Goal: Check status

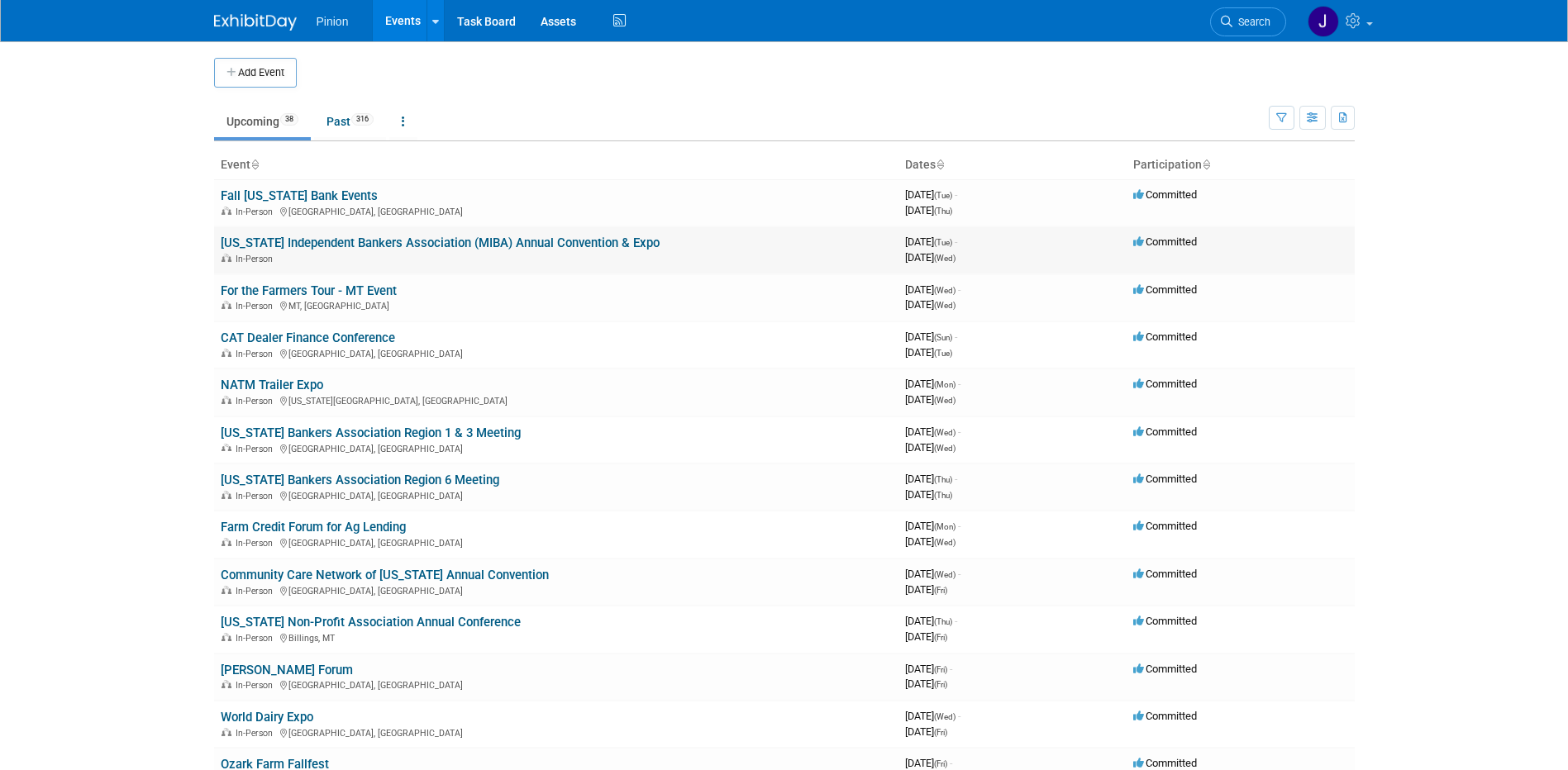
click at [299, 245] on link "[US_STATE] Independent Bankers Association (MIBA) Annual Convention & Expo" at bounding box center [440, 243] width 439 height 15
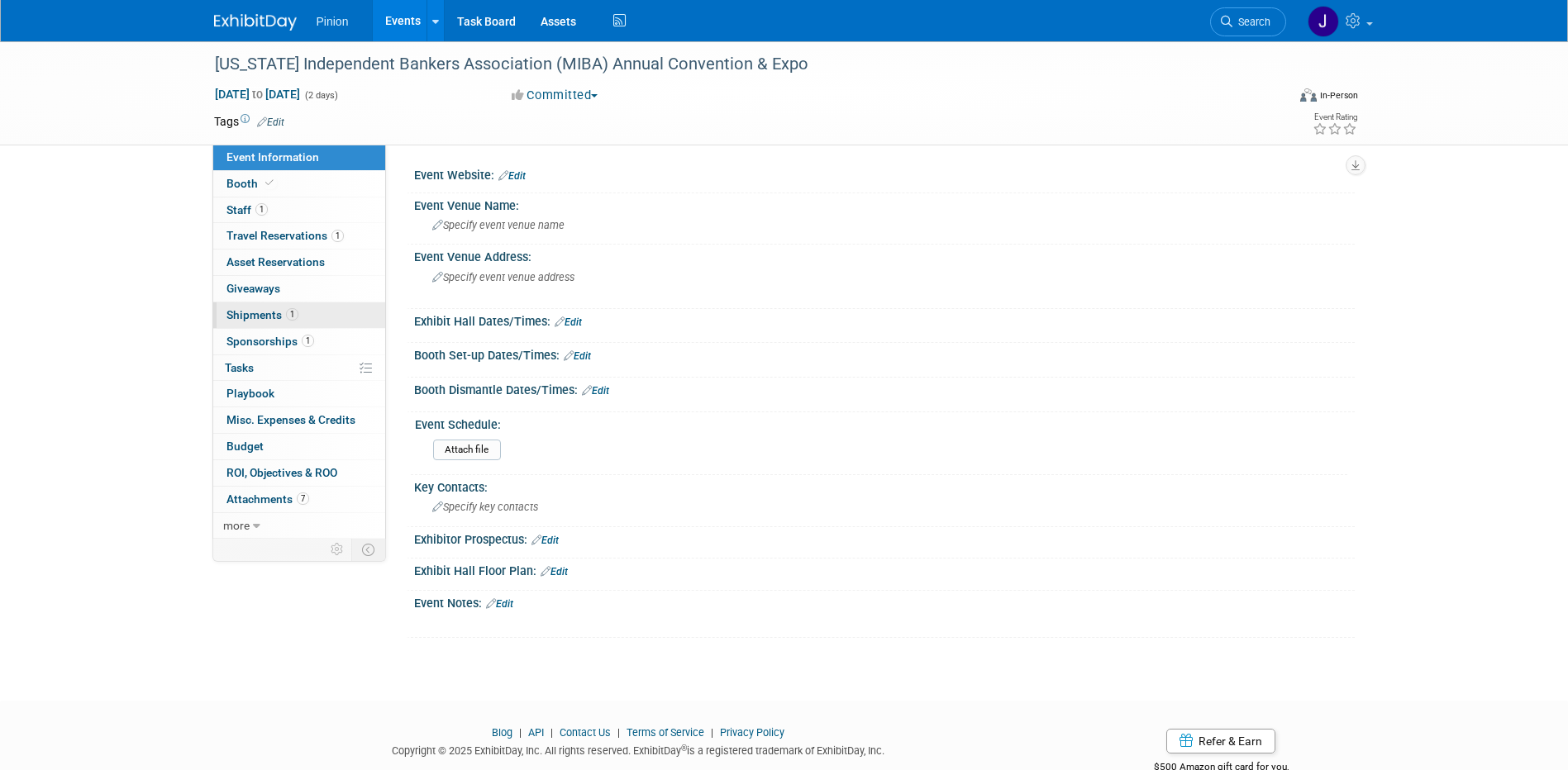
click at [272, 320] on span "Shipments 1" at bounding box center [262, 315] width 72 height 14
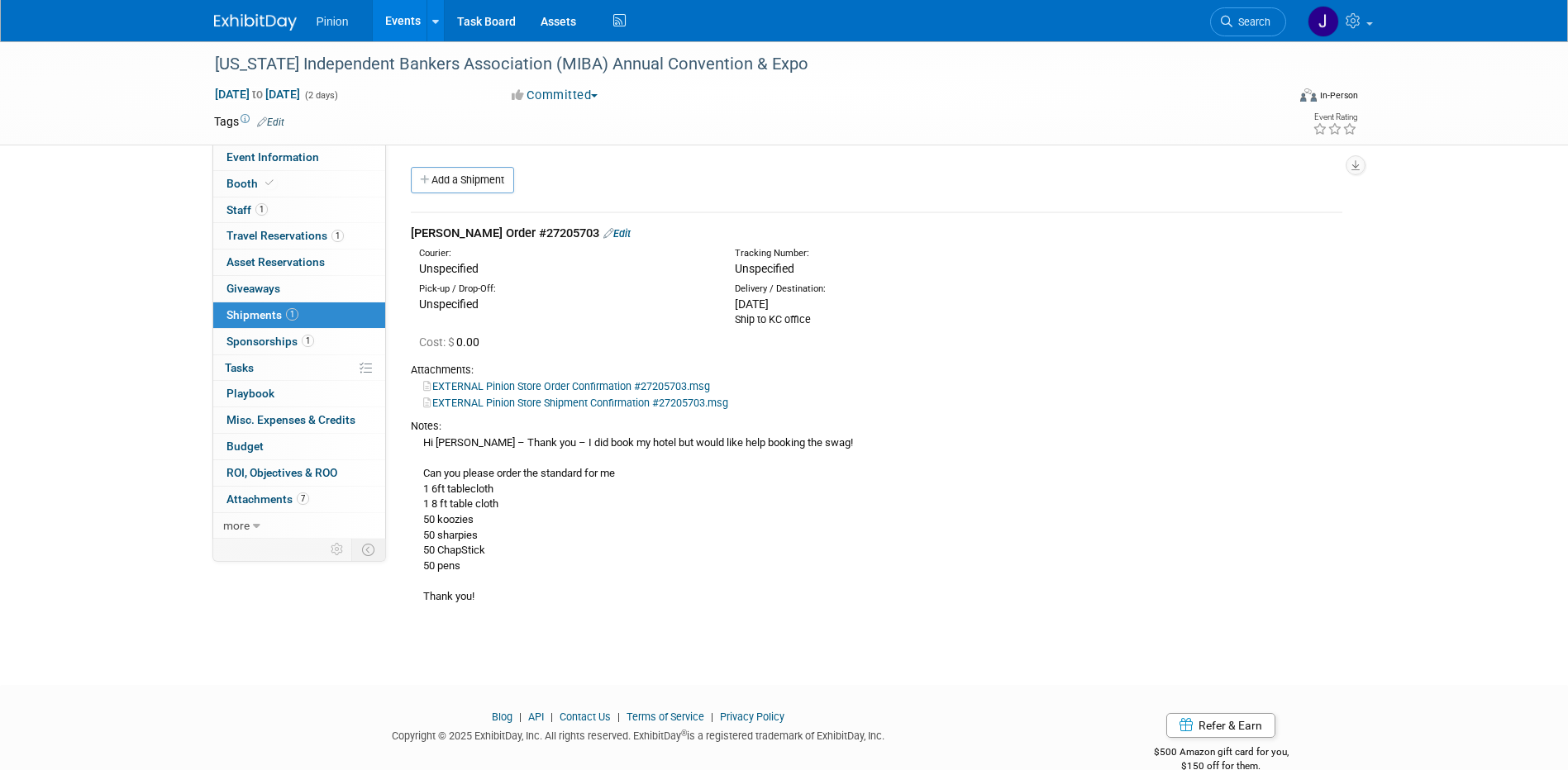
click at [244, 18] on img at bounding box center [256, 23] width 83 height 17
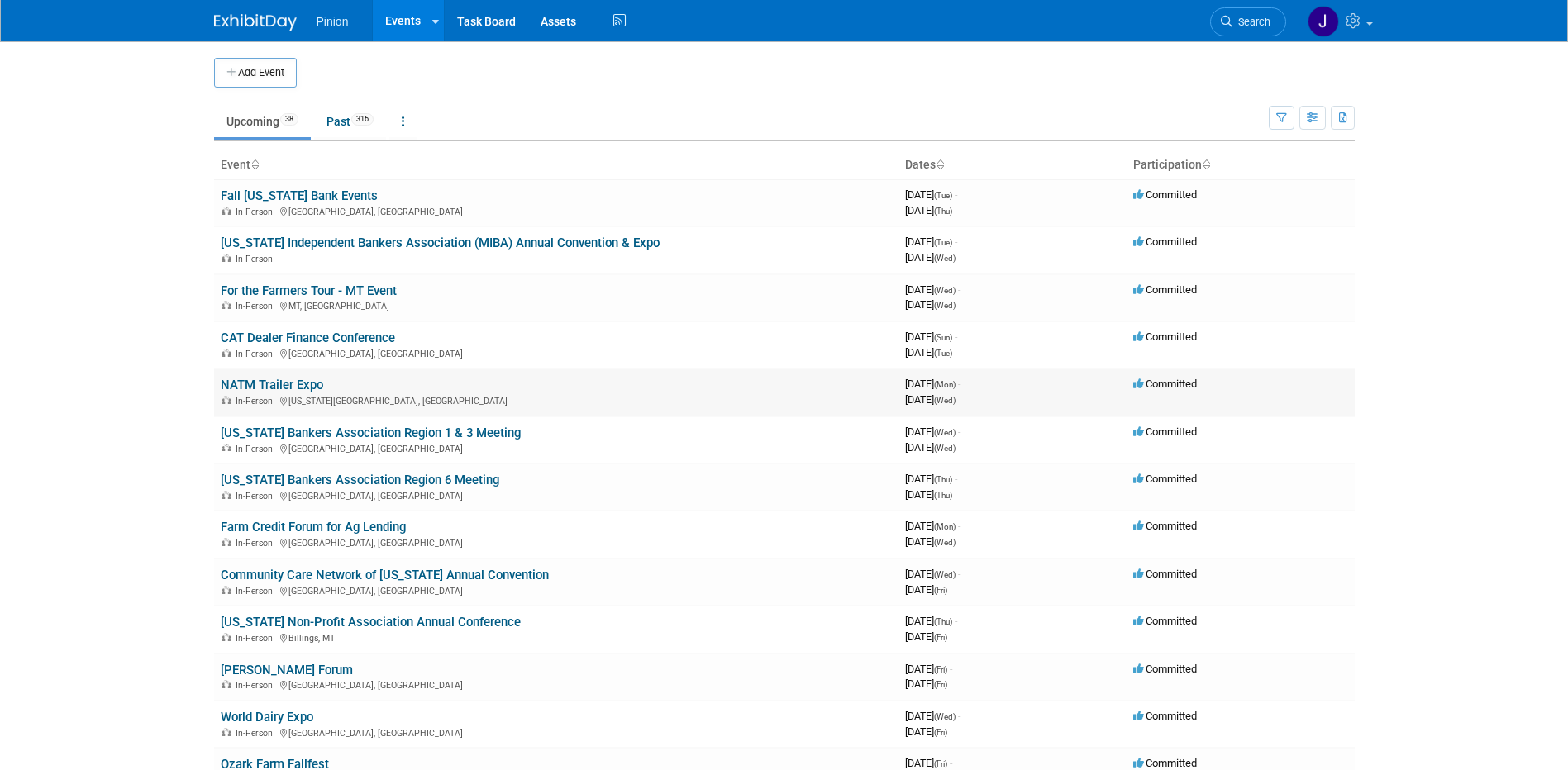
click at [267, 384] on link "NATM Trailer Expo" at bounding box center [272, 385] width 102 height 15
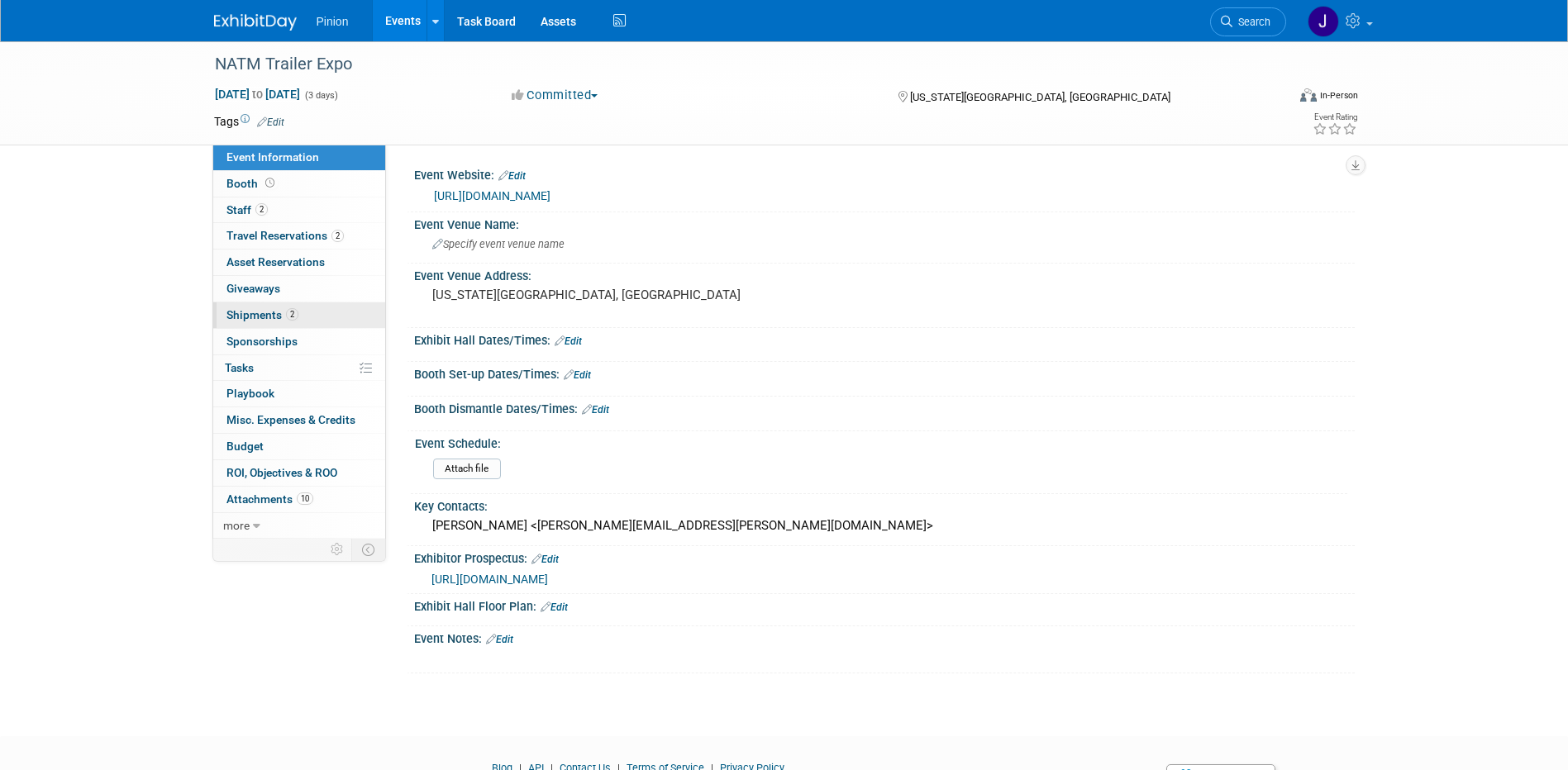
click at [248, 314] on span "Shipments 2" at bounding box center [262, 315] width 72 height 14
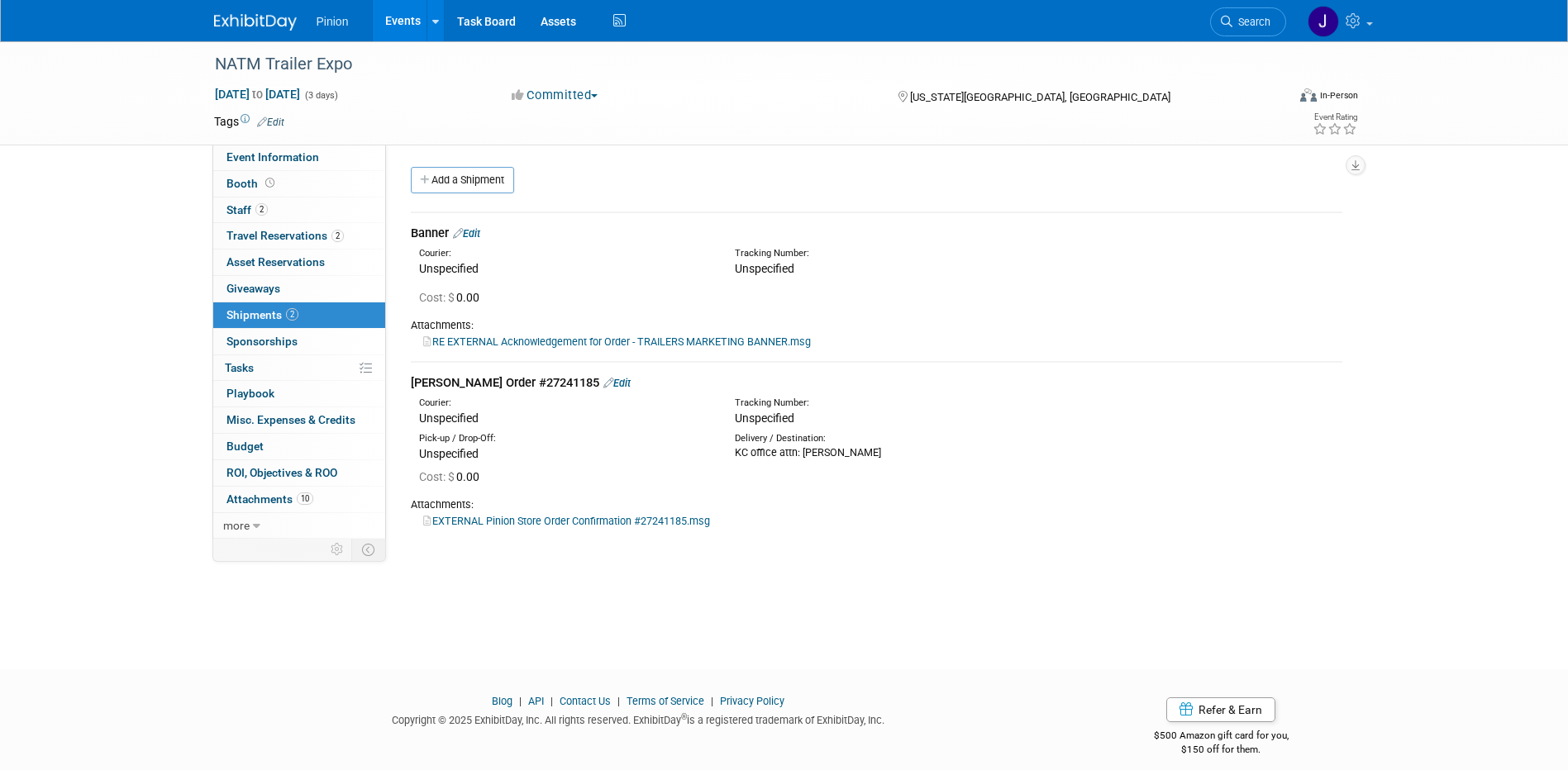
click at [231, 14] on img at bounding box center [256, 23] width 83 height 17
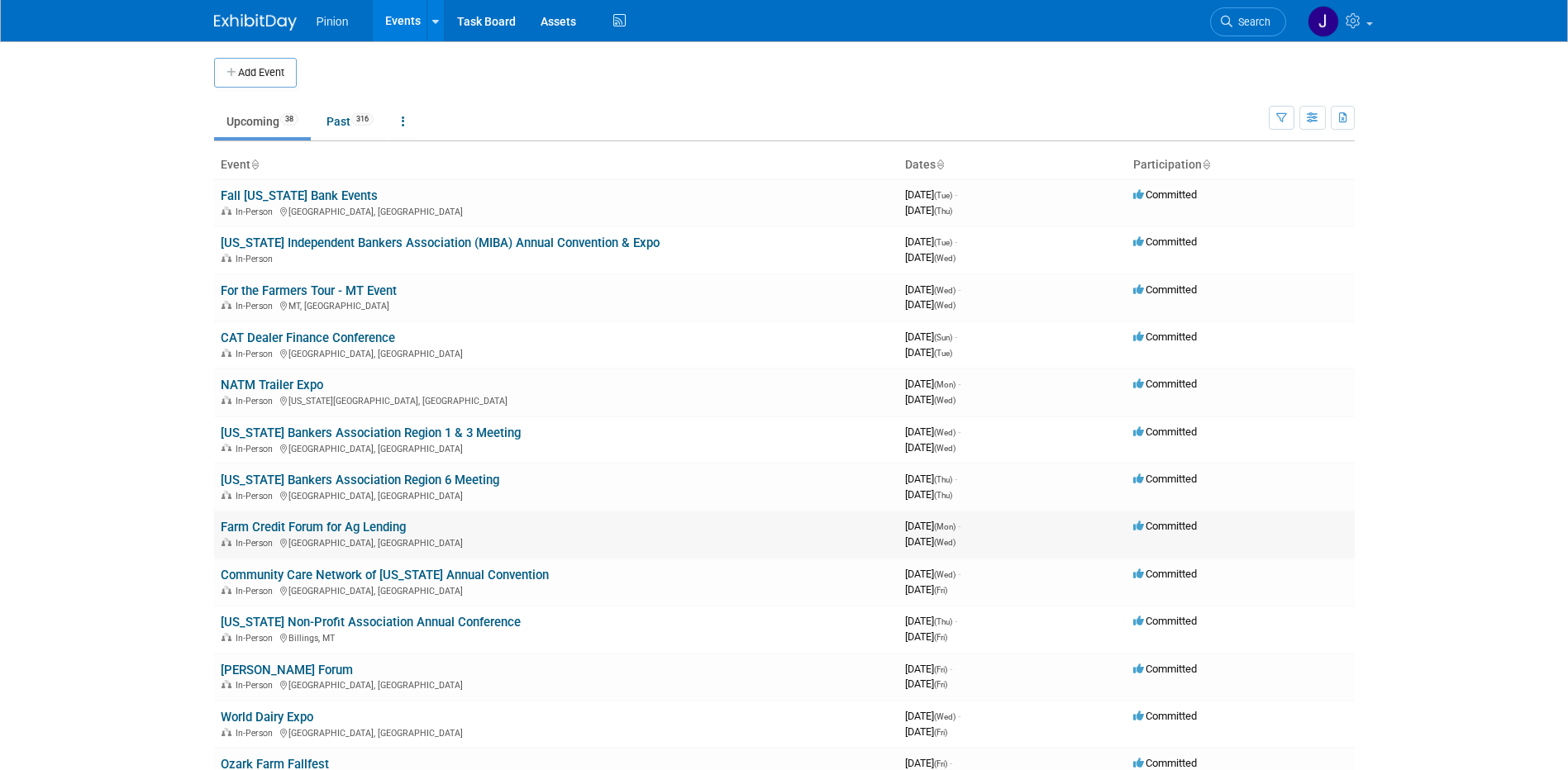
click at [300, 521] on link "Farm Credit Forum for Ag Lending" at bounding box center [313, 527] width 185 height 15
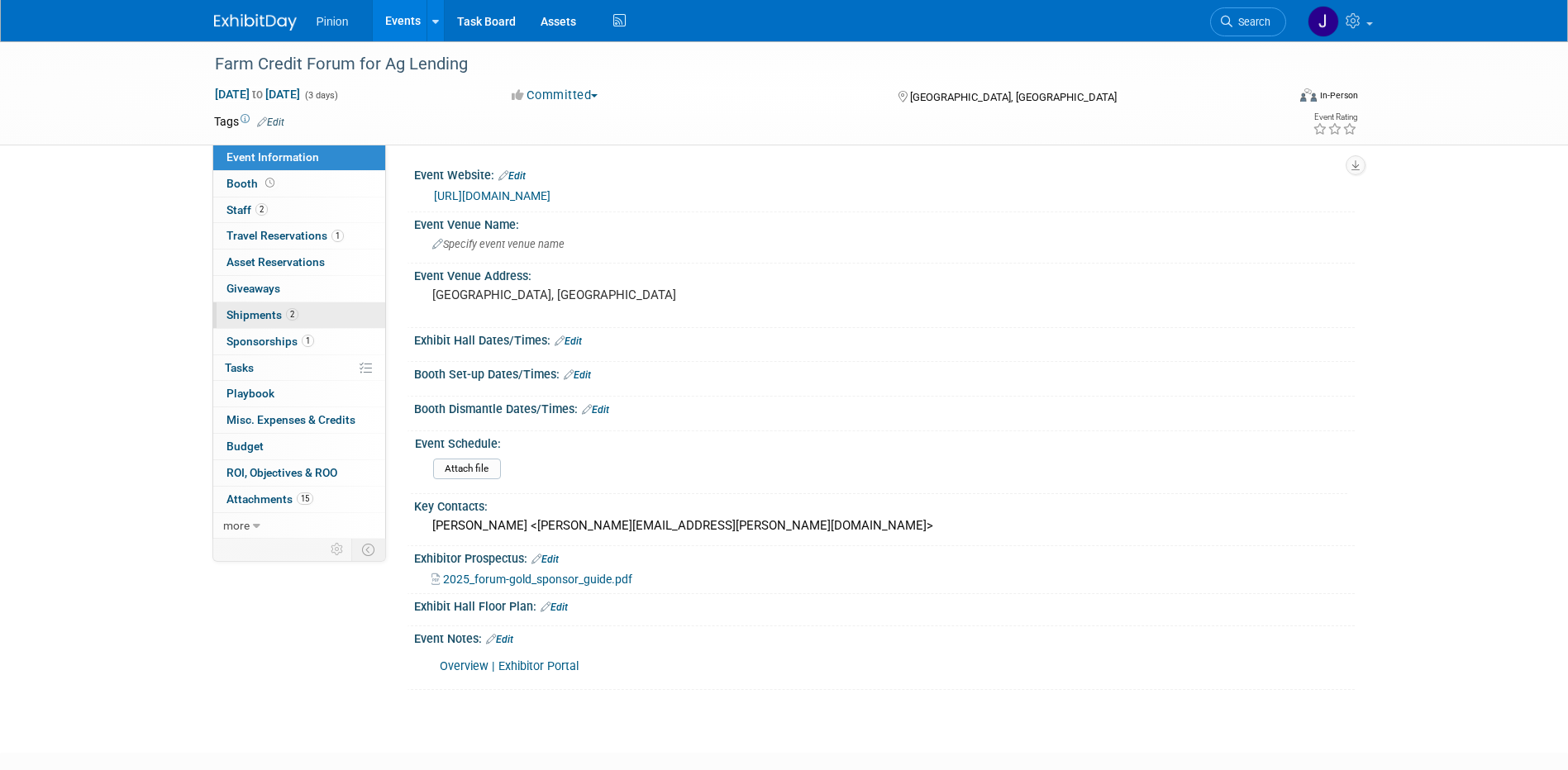
click at [252, 312] on span "Shipments 2" at bounding box center [262, 315] width 72 height 14
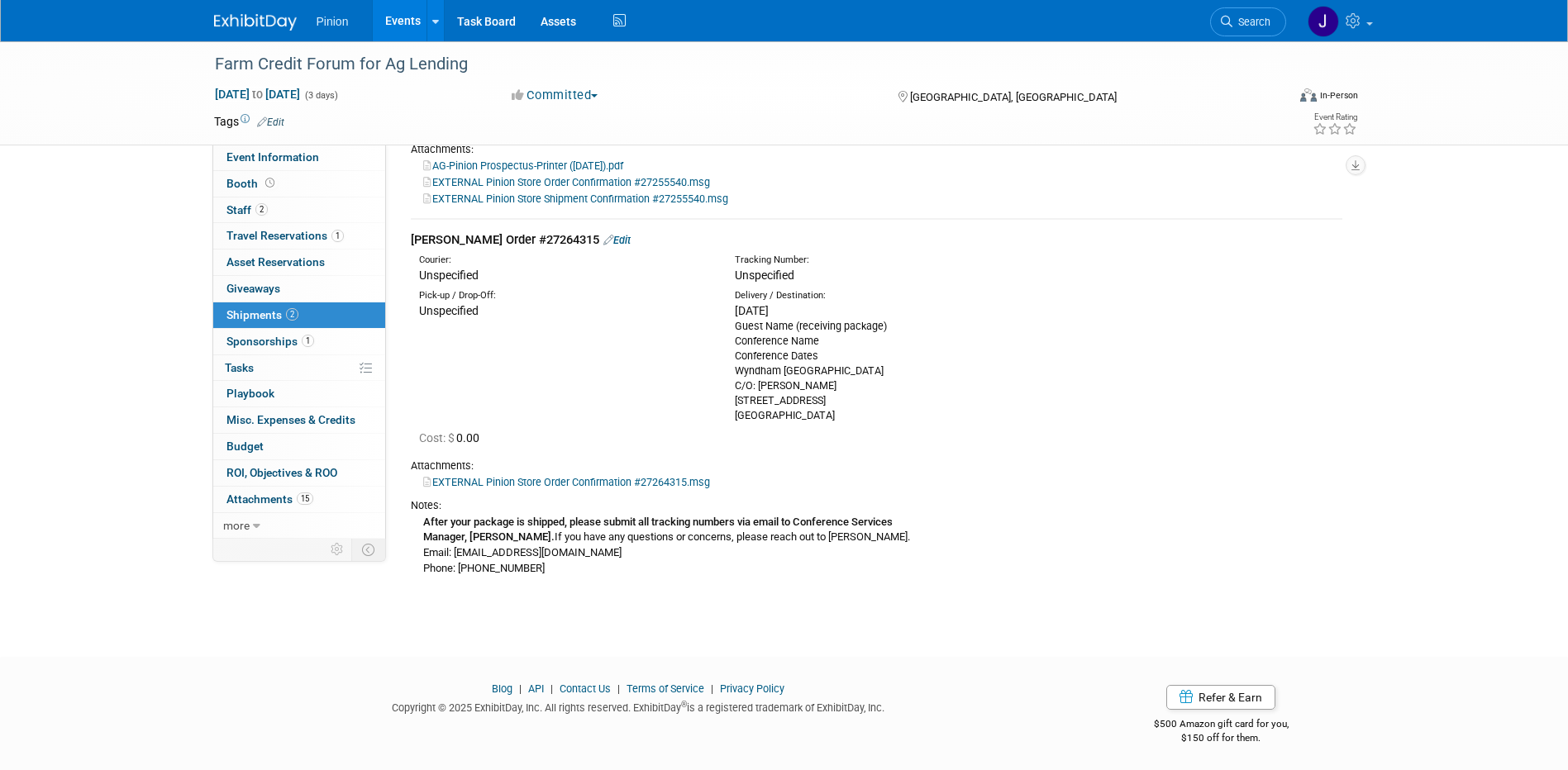
scroll to position [312, 0]
